Goal: Task Accomplishment & Management: Manage account settings

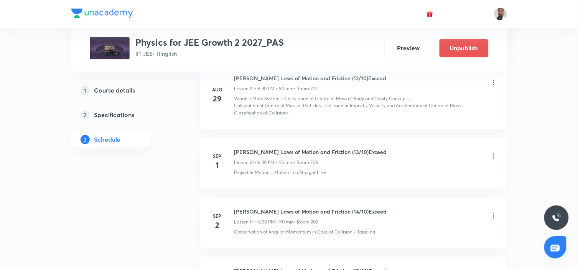
scroll to position [1199, 0]
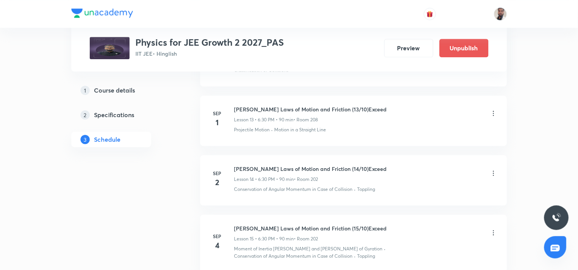
click at [493, 112] on icon at bounding box center [494, 113] width 8 height 8
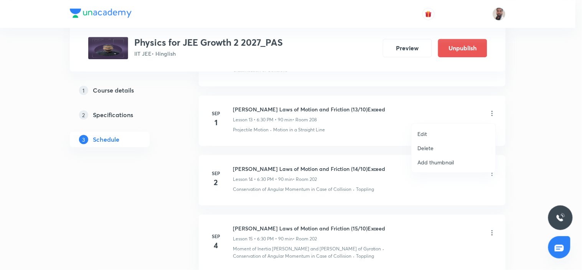
click at [420, 134] on p "Edit" at bounding box center [423, 134] width 10 height 8
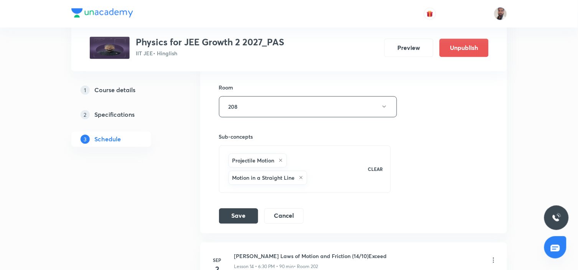
scroll to position [987, 0]
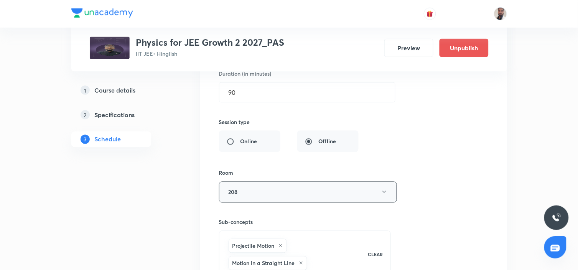
click at [341, 190] on button "208" at bounding box center [308, 191] width 178 height 21
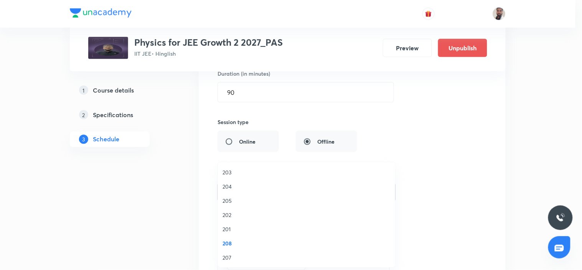
click at [236, 213] on span "202" at bounding box center [306, 215] width 168 height 8
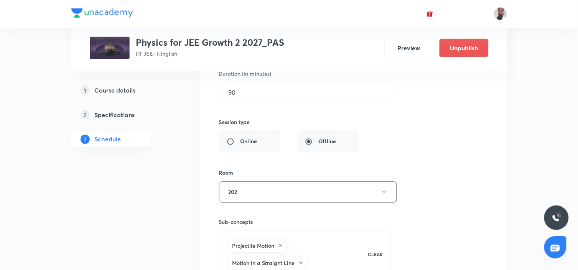
scroll to position [1072, 0]
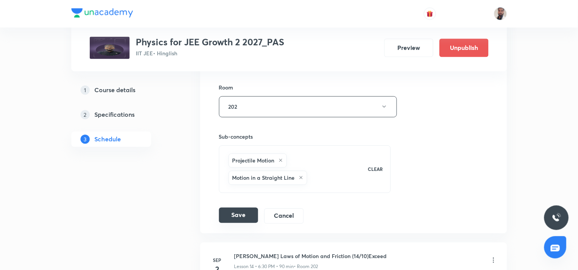
click at [247, 213] on button "Save" at bounding box center [238, 215] width 39 height 15
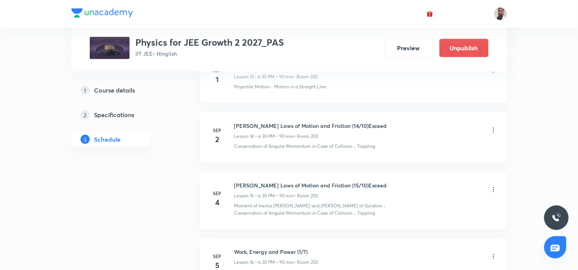
scroll to position [847, 0]
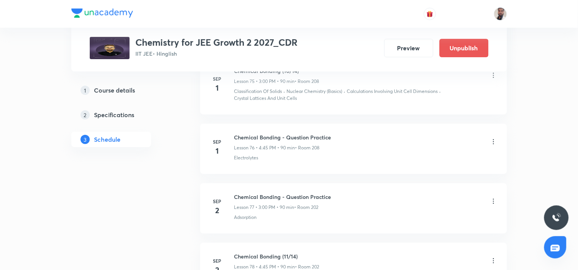
scroll to position [5061, 0]
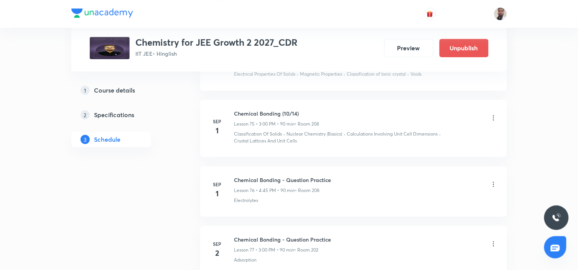
click at [495, 115] on icon at bounding box center [494, 118] width 8 height 8
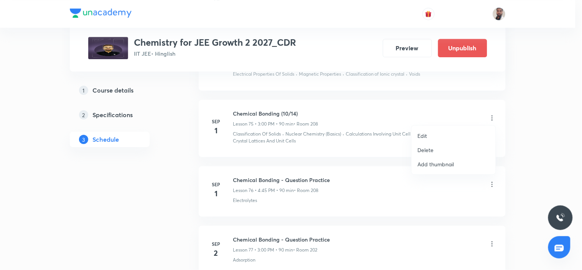
click at [435, 133] on li "Edit" at bounding box center [454, 136] width 84 height 14
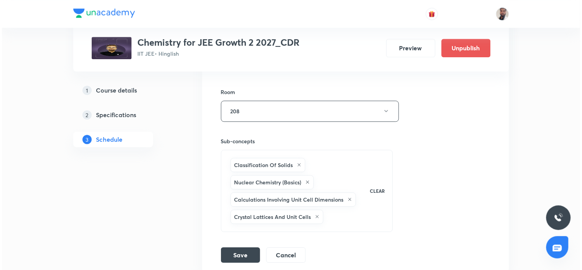
scroll to position [4891, 0]
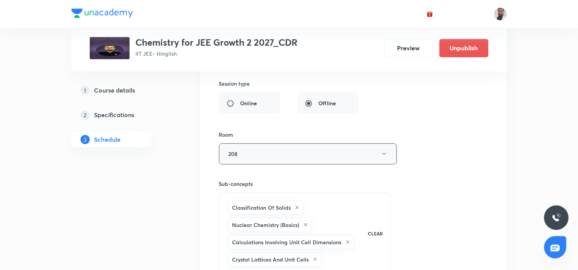
click at [319, 155] on button "208" at bounding box center [308, 153] width 178 height 21
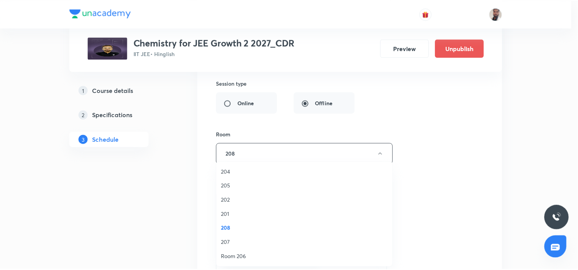
scroll to position [0, 0]
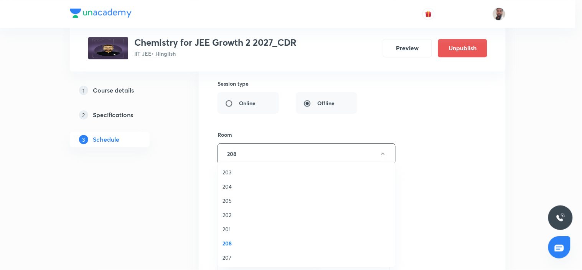
click at [228, 213] on span "202" at bounding box center [306, 215] width 168 height 8
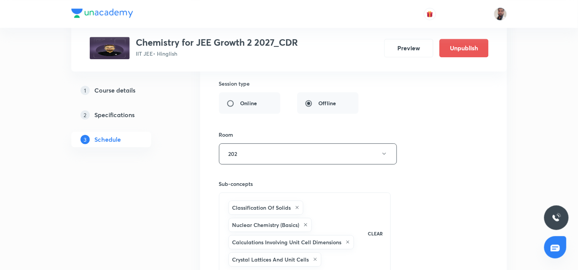
scroll to position [5019, 0]
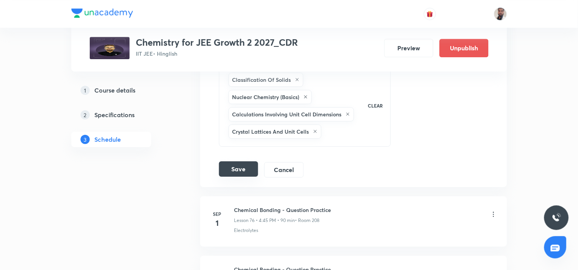
click at [240, 172] on button "Save" at bounding box center [238, 168] width 39 height 15
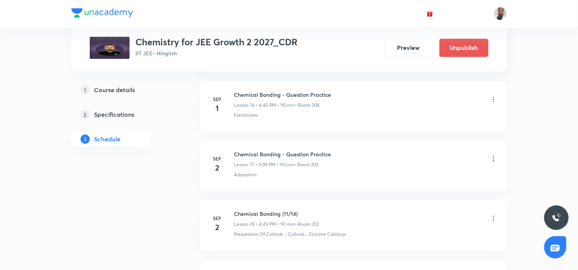
scroll to position [4751, 0]
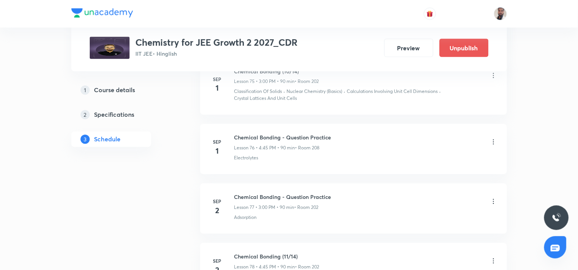
click at [493, 139] on icon at bounding box center [494, 142] width 8 height 8
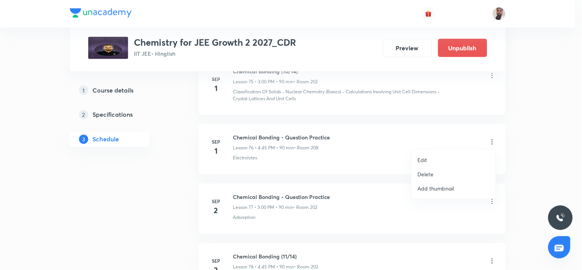
click at [430, 158] on li "Edit" at bounding box center [454, 160] width 84 height 14
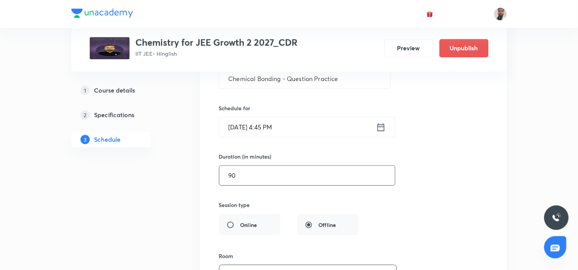
scroll to position [4922, 0]
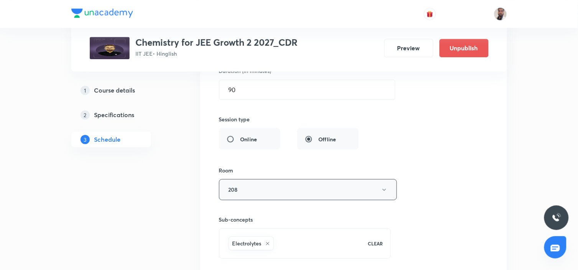
click at [344, 188] on button "208" at bounding box center [308, 189] width 178 height 21
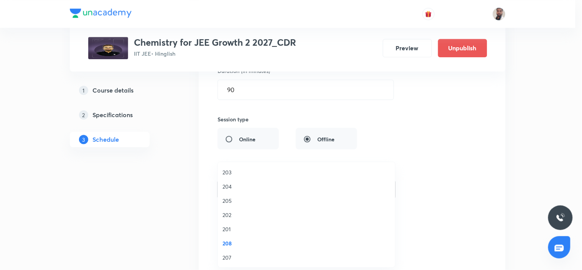
click at [234, 210] on li "202" at bounding box center [306, 215] width 177 height 14
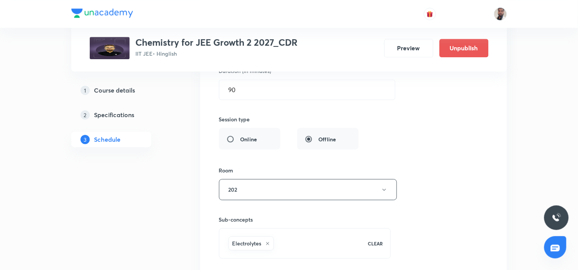
scroll to position [4964, 0]
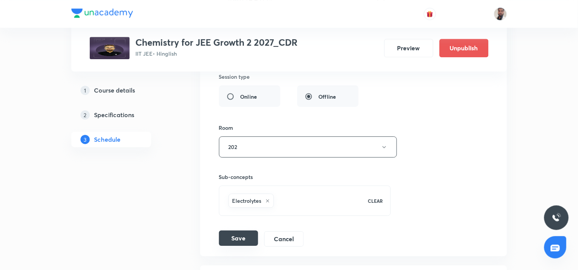
click at [251, 230] on button "Save" at bounding box center [238, 237] width 39 height 15
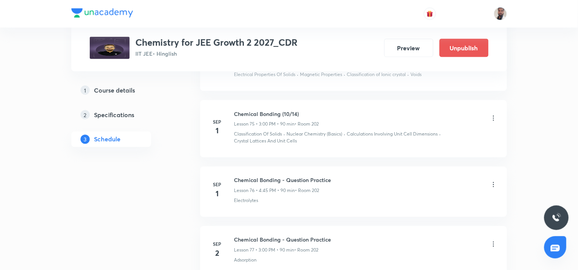
scroll to position [4666, 0]
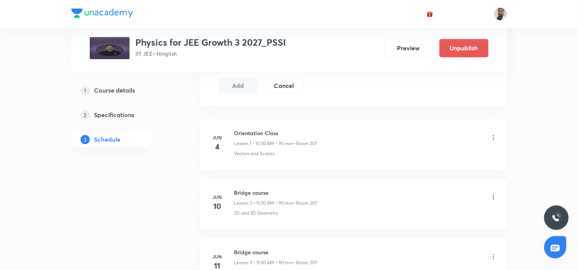
scroll to position [421, 0]
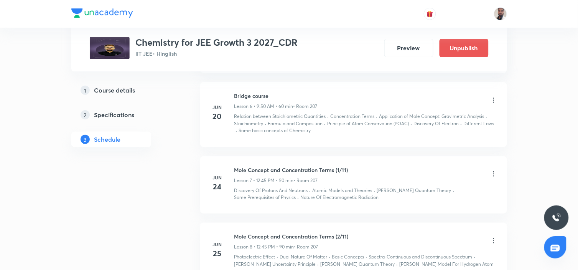
scroll to position [724, 0]
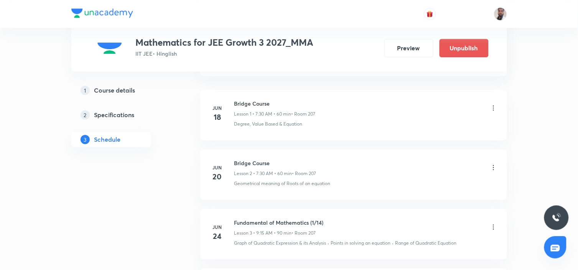
scroll to position [463, 0]
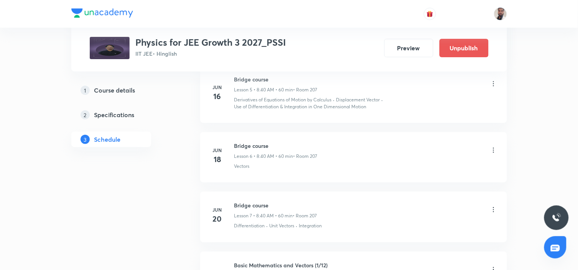
scroll to position [852, 0]
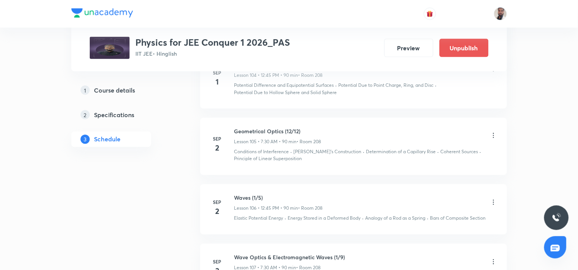
scroll to position [6892, 0]
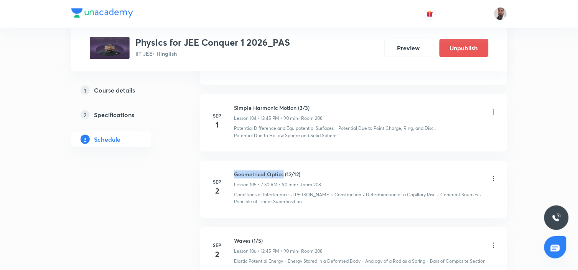
drag, startPoint x: 283, startPoint y: 181, endPoint x: 229, endPoint y: 170, distance: 54.6
click at [229, 170] on li "[DATE] Geometrical Optics (12/12) Lesson 105 • 7:30 AM • 90 min • Room 208 Cond…" at bounding box center [353, 189] width 307 height 57
copy h6 "Geometrical Optics"
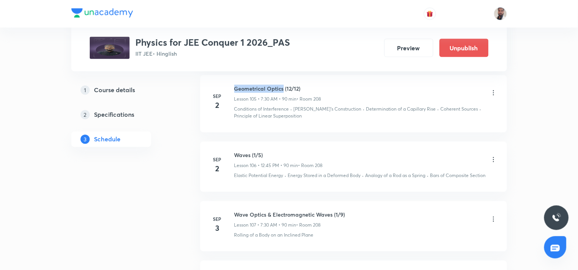
scroll to position [7020, 0]
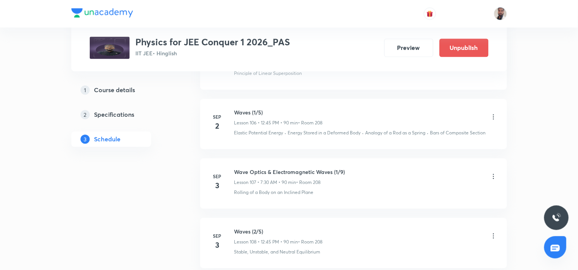
click at [491, 180] on icon at bounding box center [494, 177] width 8 height 8
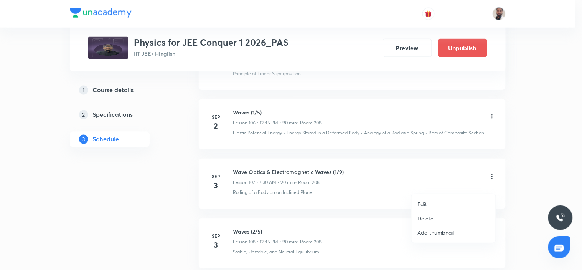
click at [425, 202] on p "Edit" at bounding box center [423, 204] width 10 height 8
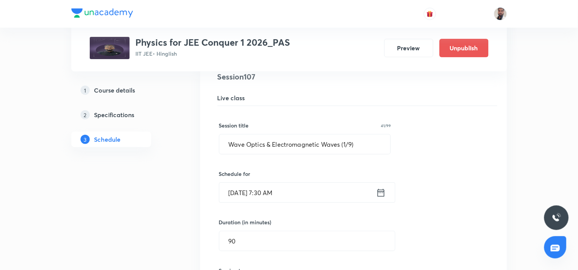
scroll to position [6679, 0]
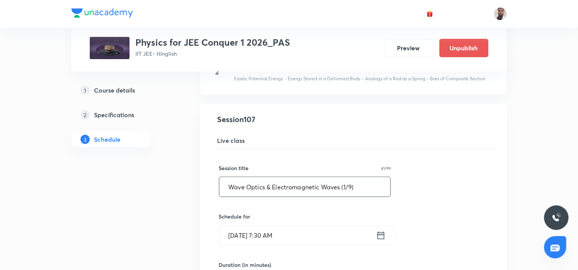
drag, startPoint x: 368, startPoint y: 192, endPoint x: 49, endPoint y: 192, distance: 319.5
paste input "Geometrical Optics"
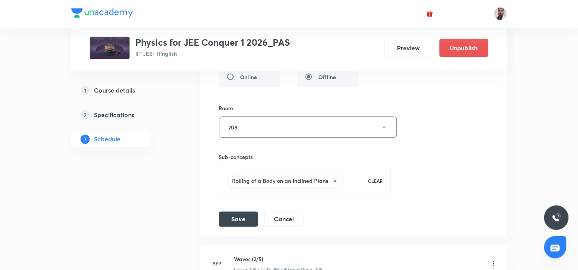
scroll to position [7020, 0]
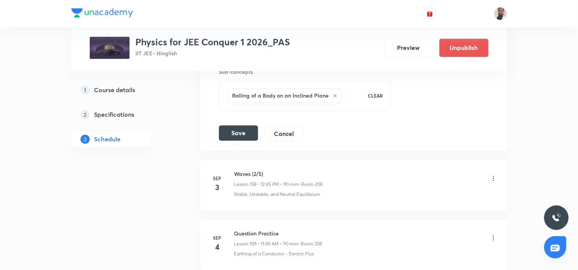
type input "Geometrical Optics"
click at [232, 140] on button "Save" at bounding box center [238, 132] width 39 height 15
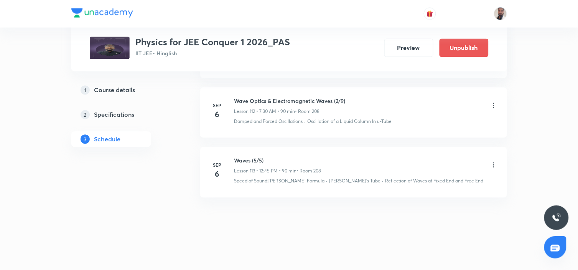
scroll to position [6966, 0]
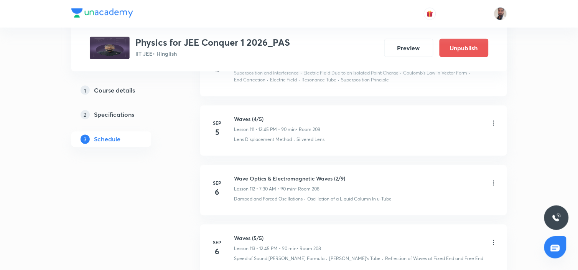
click at [493, 187] on icon at bounding box center [494, 183] width 8 height 8
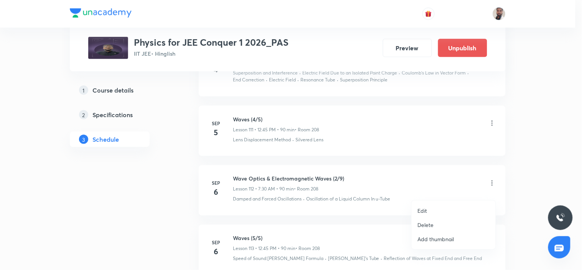
click at [428, 209] on li "Edit" at bounding box center [454, 210] width 84 height 14
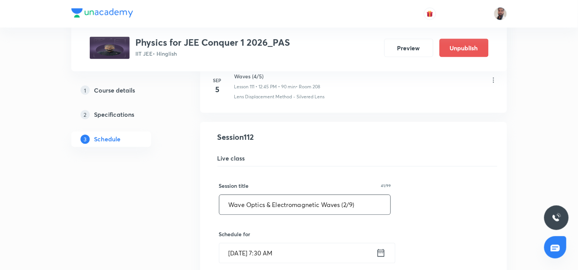
drag, startPoint x: 373, startPoint y: 215, endPoint x: 58, endPoint y: 220, distance: 315.0
paste input "Geometrical Optics"
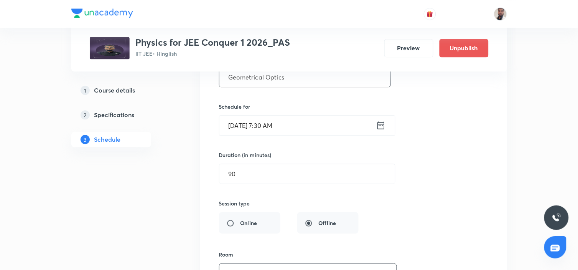
scroll to position [7222, 0]
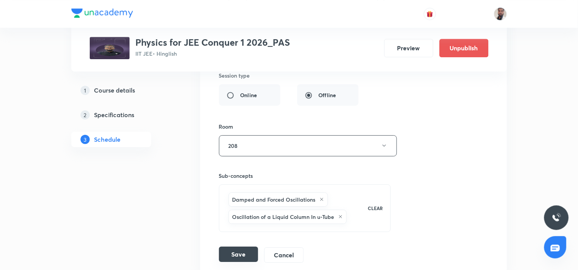
type input "Geometrical Optics"
click at [241, 259] on button "Save" at bounding box center [238, 253] width 39 height 15
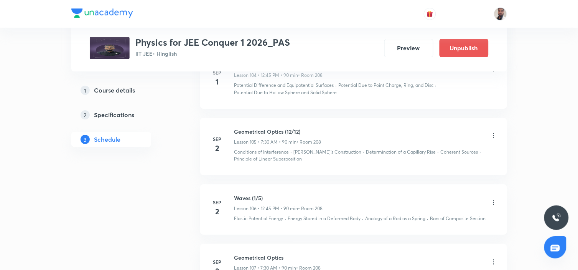
scroll to position [6497, 0]
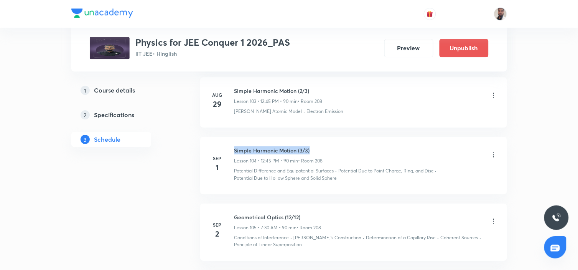
drag, startPoint x: 320, startPoint y: 154, endPoint x: 234, endPoint y: 147, distance: 85.4
click at [234, 147] on li "[DATE] Simple Harmonic Motion (3/3) Lesson 104 • 12:45 PM • 90 min • Room 208 P…" at bounding box center [353, 165] width 307 height 57
copy h6 "Simple Harmonic Motion (3/3)"
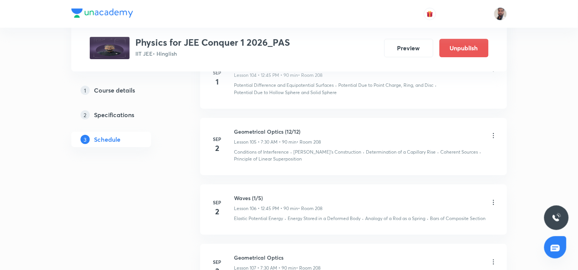
scroll to position [6625, 0]
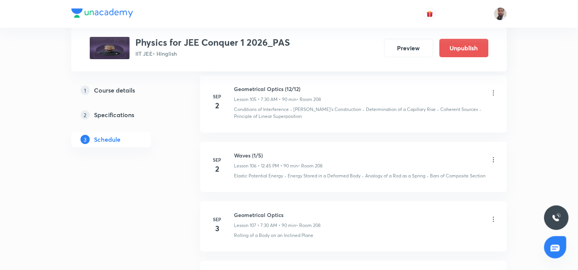
click at [493, 162] on icon at bounding box center [493, 159] width 1 height 5
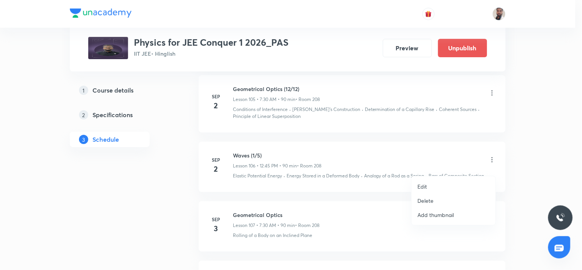
click at [425, 188] on p "Edit" at bounding box center [423, 186] width 10 height 8
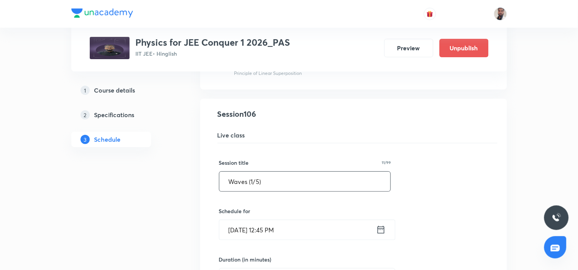
drag, startPoint x: 288, startPoint y: 194, endPoint x: 160, endPoint y: 192, distance: 128.1
paste input "Simple Harmonic Motion (3/3"
click at [305, 189] on input "Simple Harmonic Motion (3/3)" at bounding box center [304, 181] width 171 height 20
drag, startPoint x: 366, startPoint y: 192, endPoint x: 150, endPoint y: 191, distance: 216.0
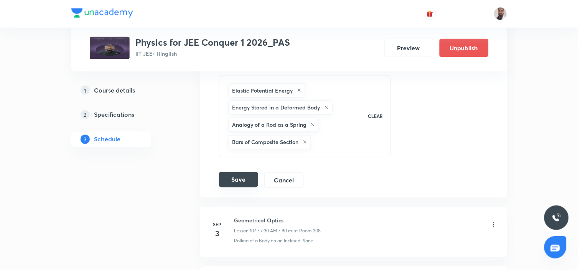
type input "Simple Harmonic Motion (4/3)Exceed"
click at [242, 187] on button "Save" at bounding box center [238, 179] width 39 height 15
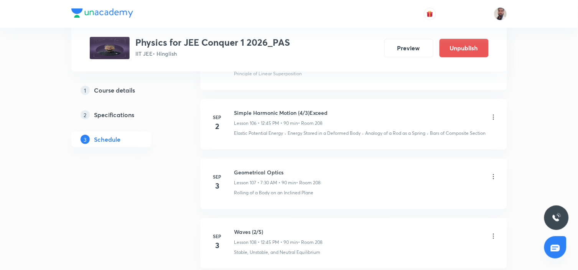
scroll to position [6710, 0]
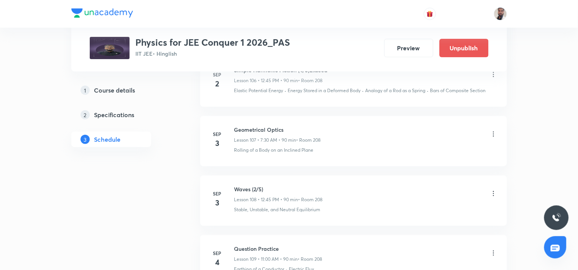
click at [494, 197] on icon at bounding box center [494, 193] width 8 height 8
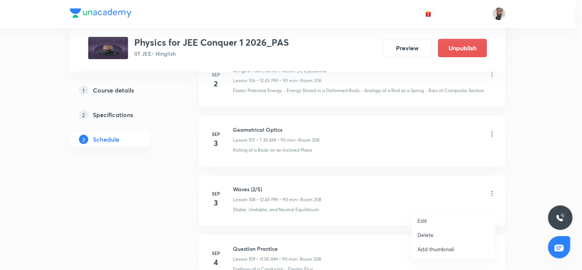
click at [432, 219] on li "Edit" at bounding box center [454, 220] width 84 height 14
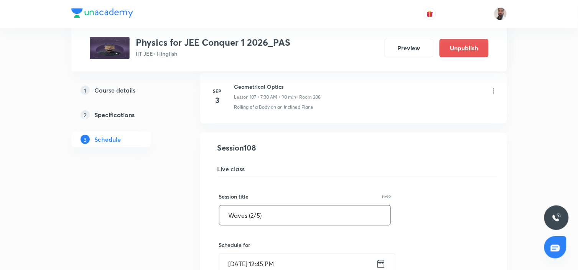
drag, startPoint x: 286, startPoint y: 216, endPoint x: 161, endPoint y: 226, distance: 124.7
paste input "Simple Harmonic Motion (4/3)Exceed"
click at [307, 221] on input "Simple Harmonic Motion (4/3)Exceed" at bounding box center [304, 215] width 171 height 20
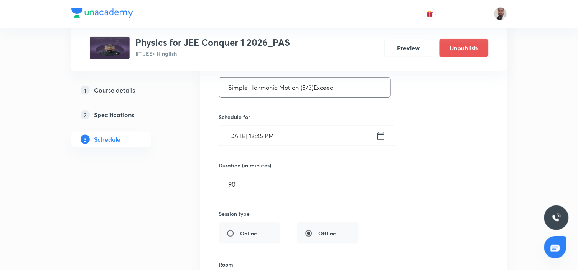
scroll to position [6966, 0]
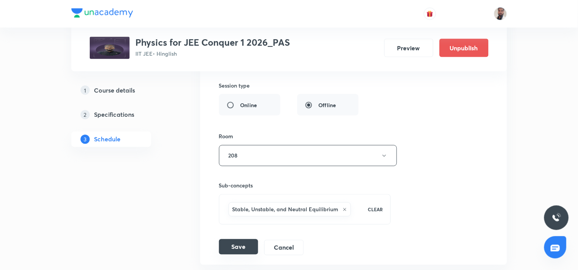
type input "Simple Harmonic Motion (5/3)Exceed"
click at [242, 250] on button "Save" at bounding box center [238, 246] width 39 height 15
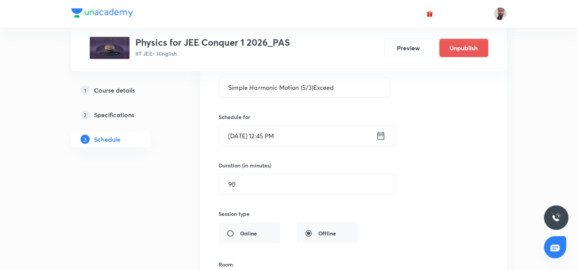
scroll to position [6796, 0]
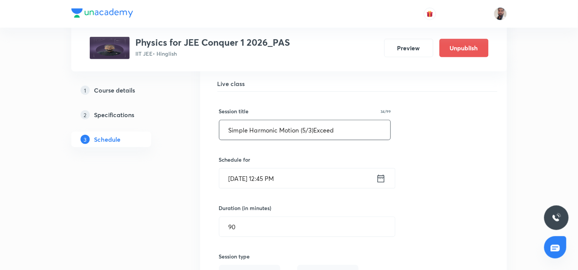
drag, startPoint x: 344, startPoint y: 139, endPoint x: 179, endPoint y: 142, distance: 165.4
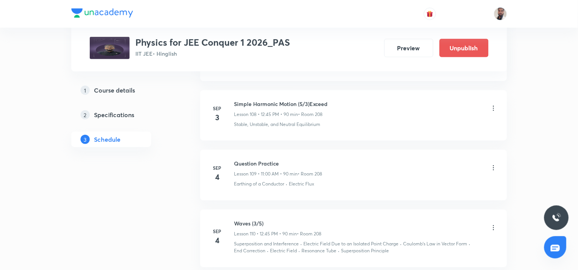
scroll to position [6838, 0]
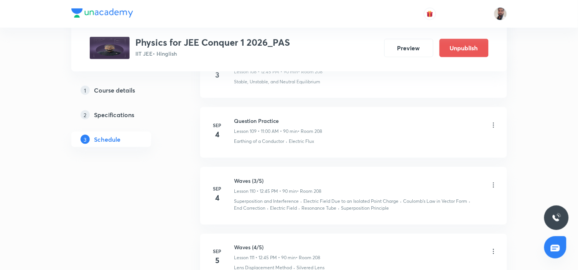
click at [495, 189] on icon at bounding box center [494, 185] width 8 height 8
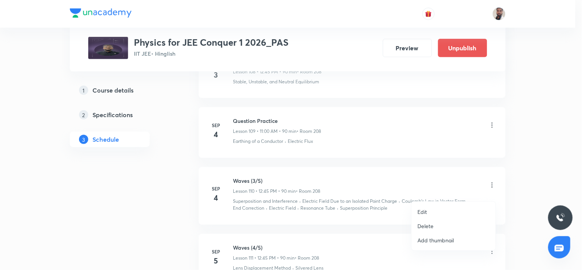
click at [428, 210] on li "Edit" at bounding box center [454, 211] width 84 height 14
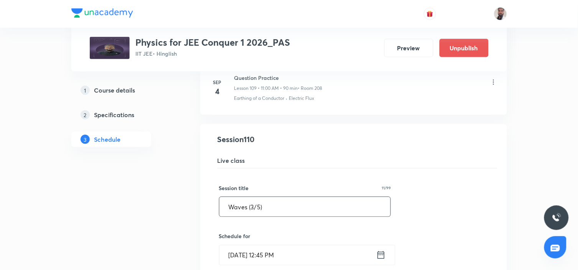
drag, startPoint x: 326, startPoint y: 213, endPoint x: 124, endPoint y: 213, distance: 202.9
paste input "Simple Harmonic Motion (5/3)Exceed"
click at [306, 214] on input "Simple Harmonic Motion (5/3)Exceed" at bounding box center [304, 207] width 171 height 20
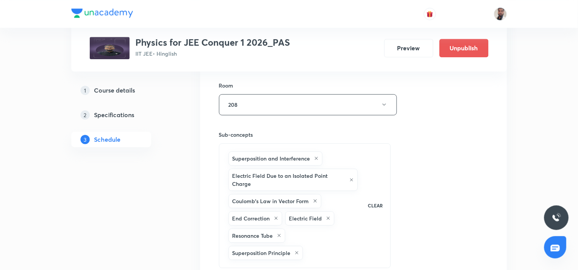
scroll to position [7307, 0]
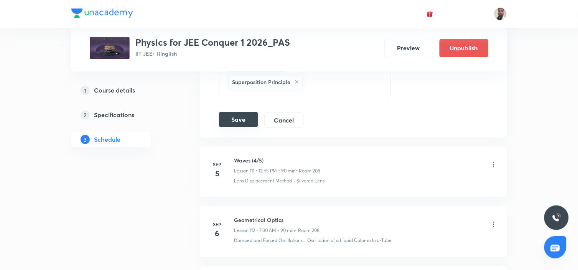
type input "Simple Harmonic Motion (6/3)Exceed"
click at [237, 127] on button "Save" at bounding box center [238, 119] width 39 height 15
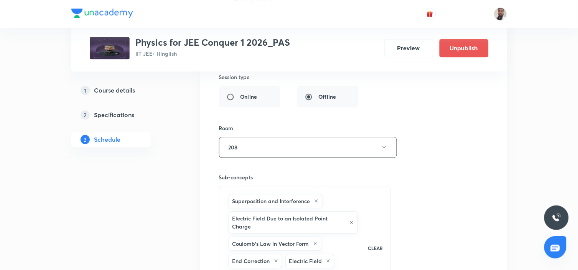
scroll to position [6966, 0]
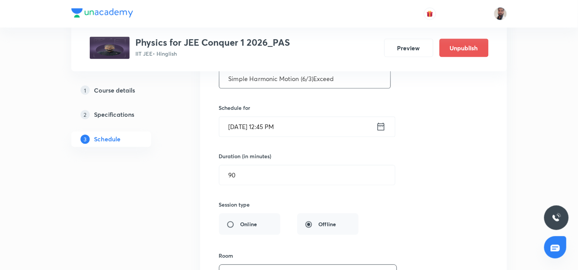
drag, startPoint x: 348, startPoint y: 86, endPoint x: 150, endPoint y: 86, distance: 197.5
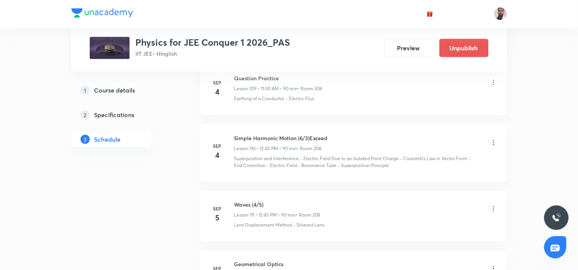
scroll to position [6924, 0]
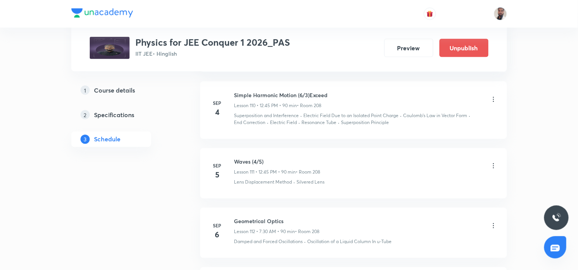
click at [493, 170] on icon at bounding box center [494, 166] width 8 height 8
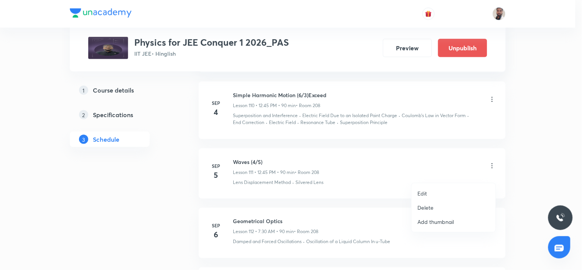
click at [370, 145] on div at bounding box center [291, 135] width 582 height 270
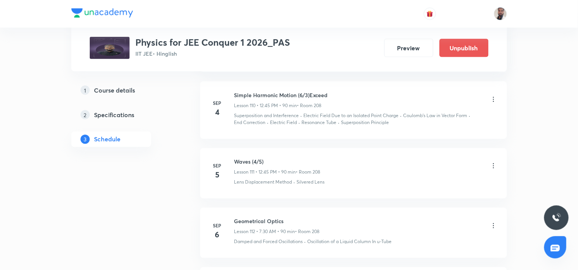
scroll to position [6881, 0]
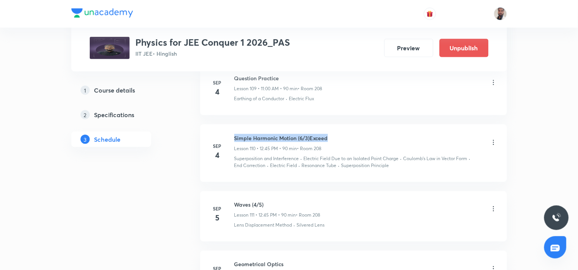
drag, startPoint x: 334, startPoint y: 143, endPoint x: 231, endPoint y: 139, distance: 103.7
click at [231, 139] on li "[DATE] Simple Harmonic Motion (6/3)Exceed Lesson 110 • 12:45 PM • 90 min • Room…" at bounding box center [353, 153] width 307 height 58
copy h6 "Simple Harmonic Motion (6/3)Exceed"
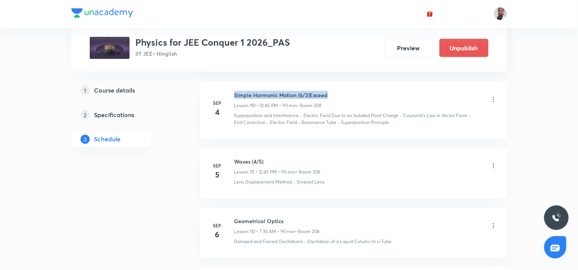
scroll to position [6966, 0]
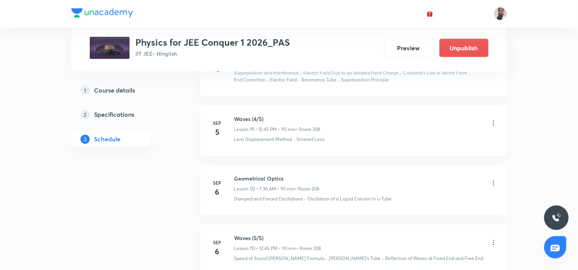
click at [493, 127] on icon at bounding box center [494, 123] width 8 height 8
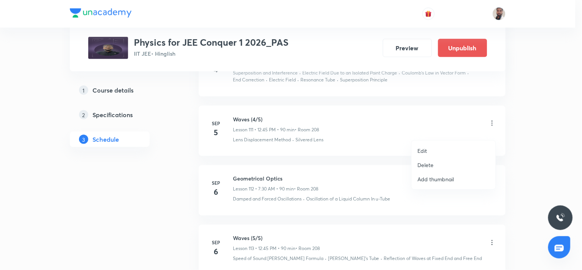
click at [426, 148] on p "Edit" at bounding box center [423, 151] width 10 height 8
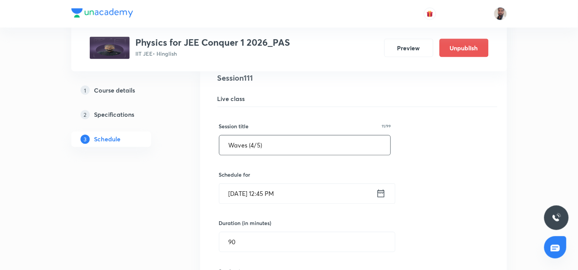
drag, startPoint x: 319, startPoint y: 157, endPoint x: 109, endPoint y: 156, distance: 209.8
paste input "Simple Harmonic Motion (6/3)Exceed"
click at [306, 155] on input "Simple Harmonic Motion (6/3)Exceed" at bounding box center [304, 145] width 171 height 20
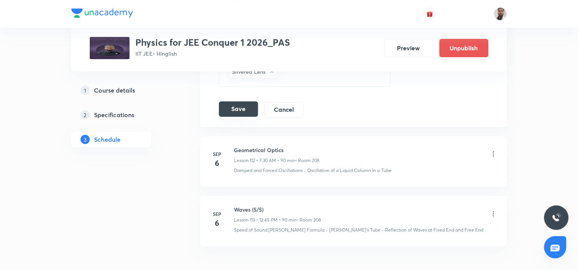
type input "Simple Harmonic Motion (7/3)Exceed"
click at [236, 117] on button "Save" at bounding box center [238, 108] width 39 height 15
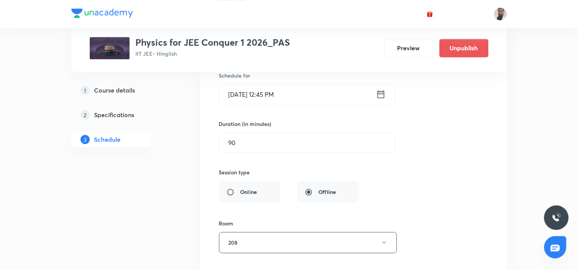
scroll to position [6938, 0]
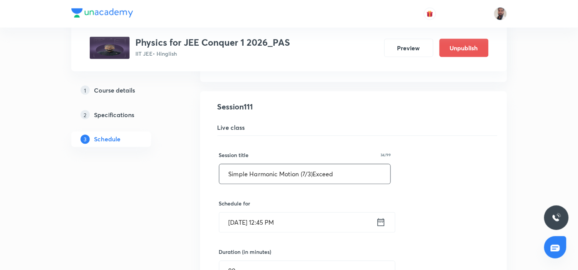
drag, startPoint x: 347, startPoint y: 182, endPoint x: 118, endPoint y: 188, distance: 229.5
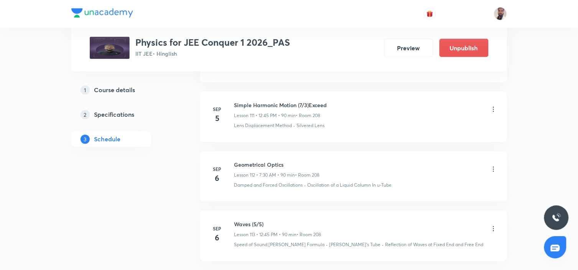
scroll to position [7023, 0]
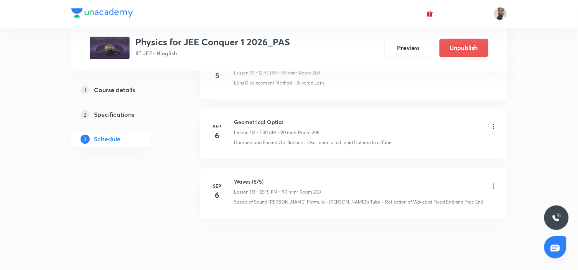
click at [492, 190] on icon at bounding box center [494, 186] width 8 height 8
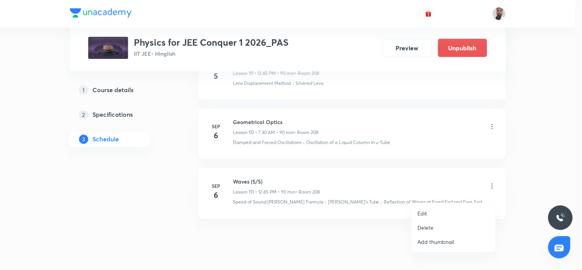
click at [428, 212] on li "Edit" at bounding box center [454, 213] width 84 height 14
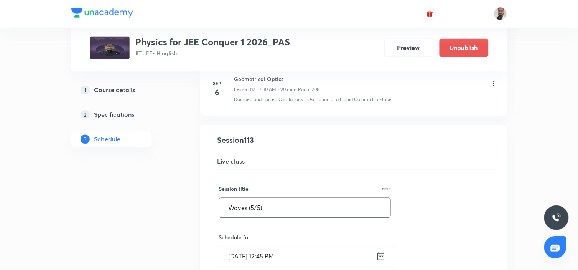
drag, startPoint x: 273, startPoint y: 212, endPoint x: 150, endPoint y: 215, distance: 123.9
paste input "Simple Harmonic Motion (7/3)Exceed"
click at [305, 213] on input "Simple Harmonic Motion (7/3)Exceed" at bounding box center [304, 208] width 171 height 20
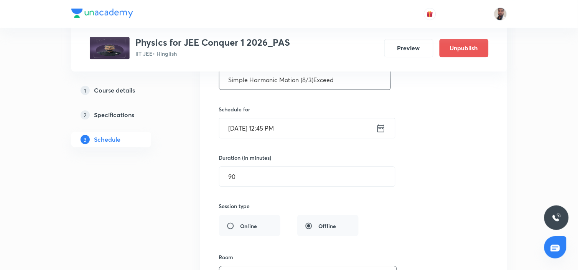
scroll to position [7389, 0]
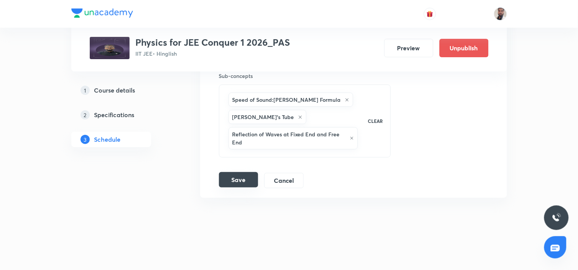
type input "Simple Harmonic Motion (8/3)Exceed"
click at [250, 178] on button "Save" at bounding box center [238, 179] width 39 height 15
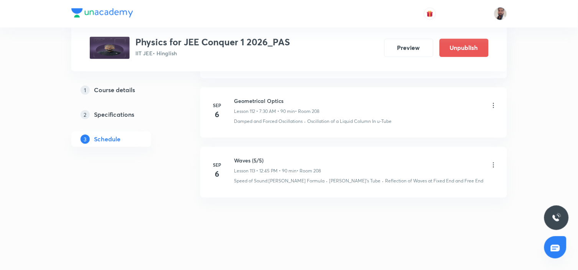
scroll to position [7051, 0]
